Goal: Check status

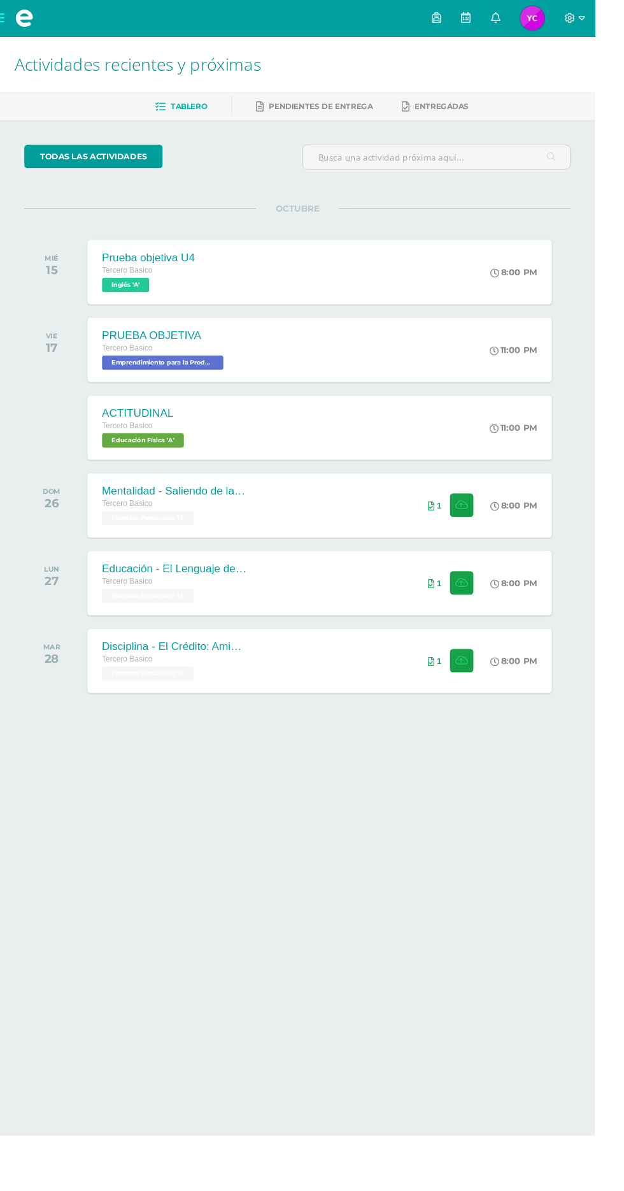
click at [574, 18] on span "Yasmin Emilia Azucena Mi Perfil" at bounding box center [558, 18] width 31 height 25
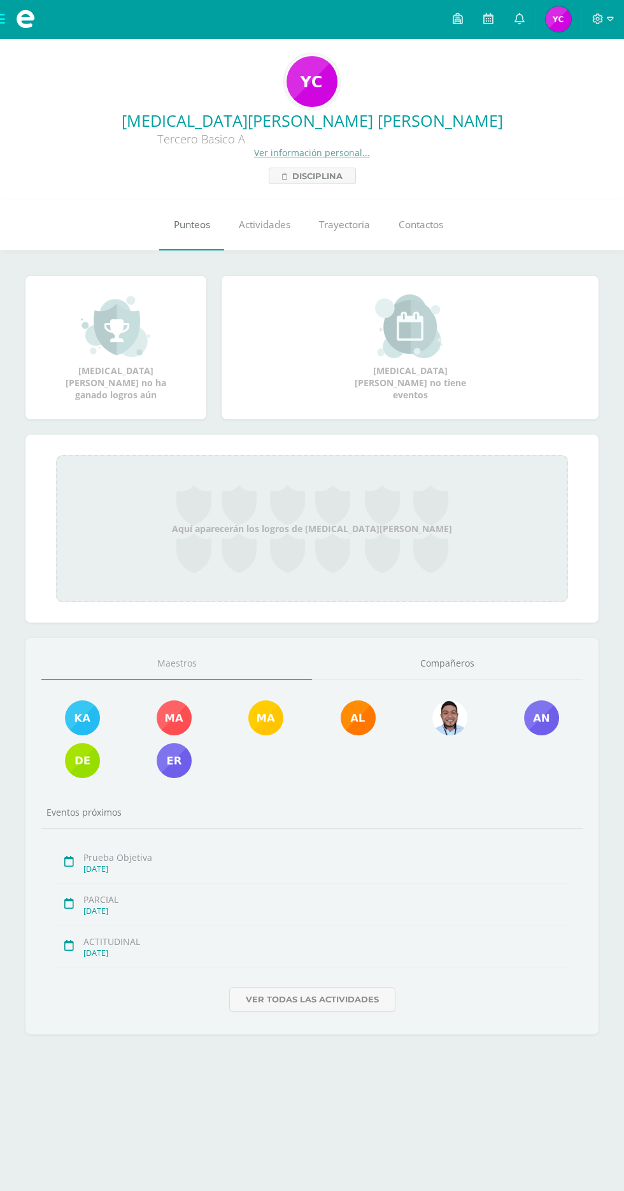
click at [193, 233] on link "Punteos" at bounding box center [191, 224] width 65 height 51
